Goal: Use online tool/utility: Utilize a website feature to perform a specific function

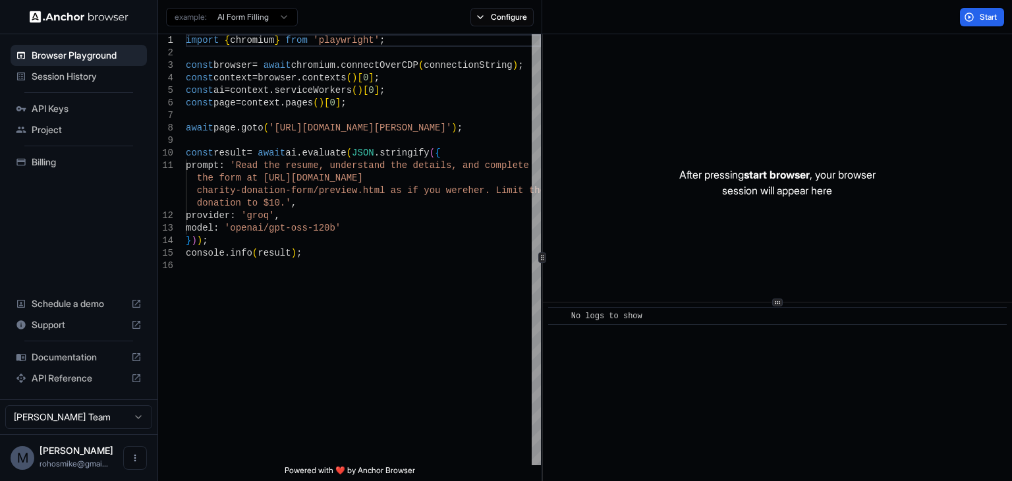
click at [47, 134] on span "Project" at bounding box center [87, 129] width 110 height 13
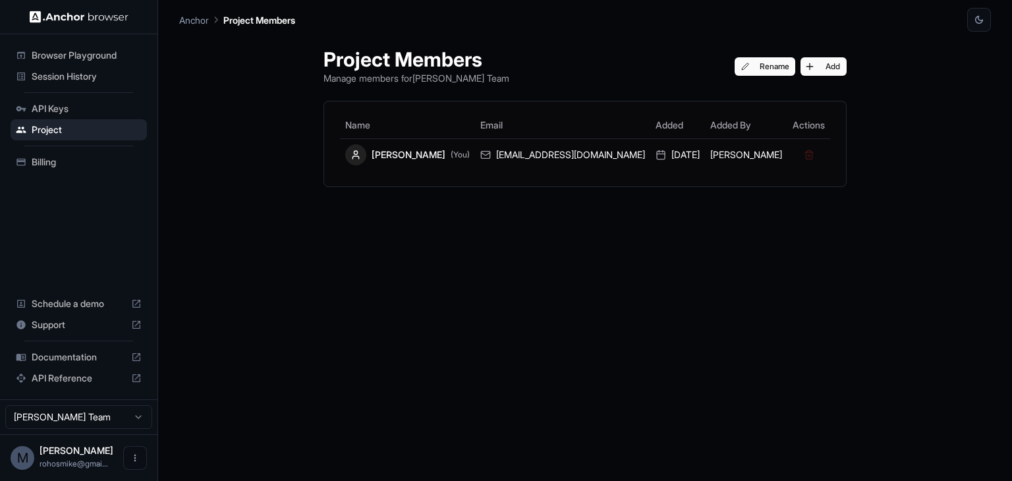
click at [59, 74] on span "Session History" at bounding box center [87, 76] width 110 height 13
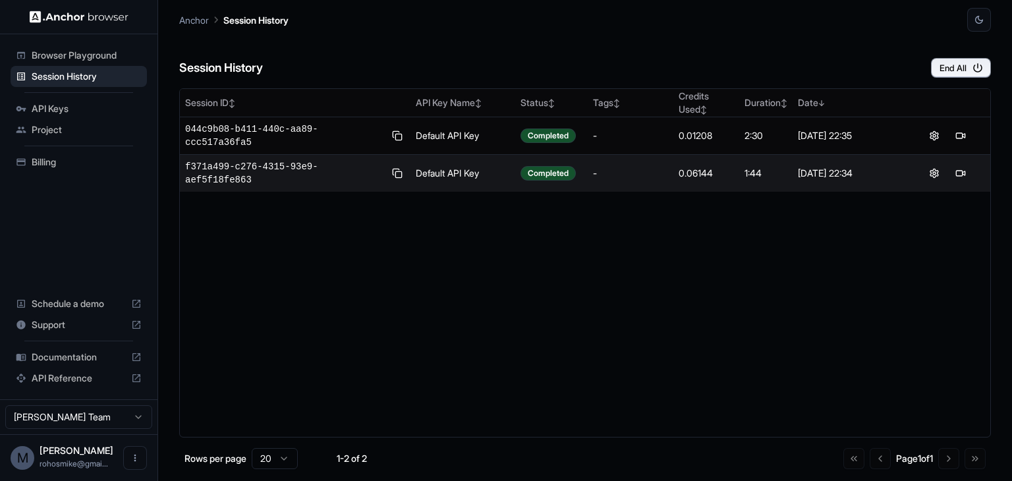
click at [77, 55] on span "Browser Playground" at bounding box center [87, 55] width 110 height 13
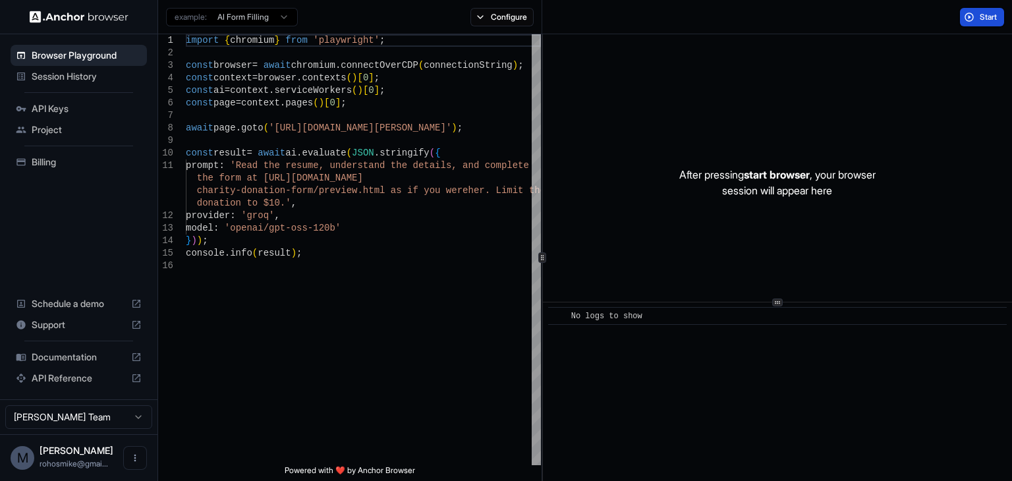
click at [980, 18] on span "Start" at bounding box center [989, 17] width 18 height 11
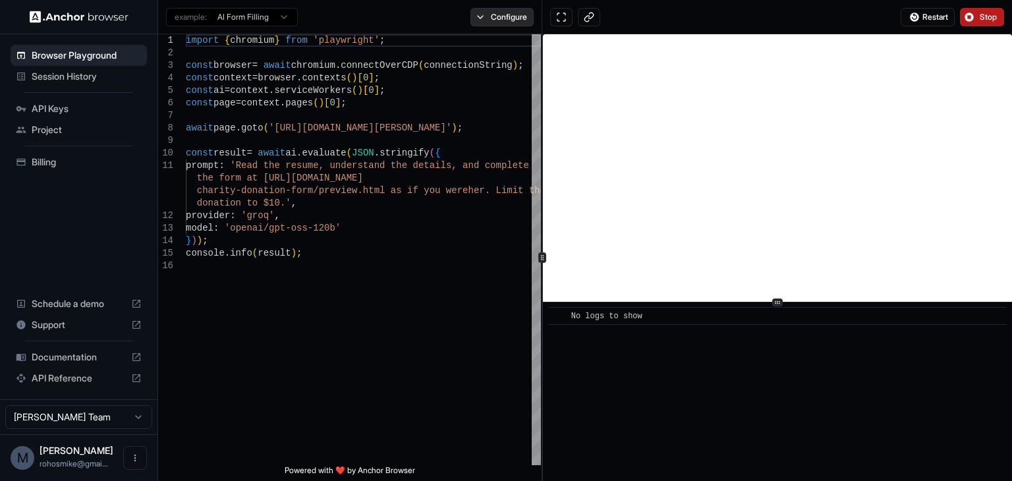
click at [478, 15] on button "Configure" at bounding box center [503, 17] width 64 height 18
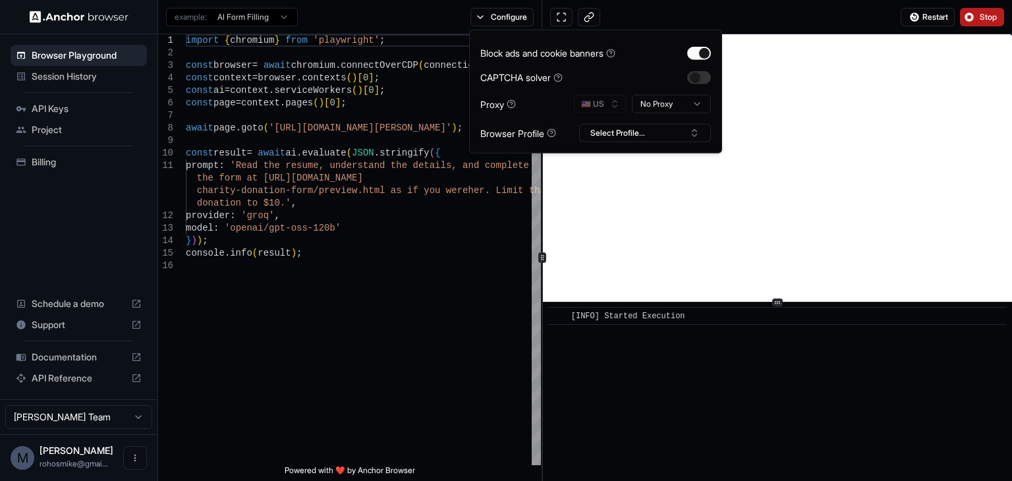
click at [608, 398] on div "​ [INFO] Started Execution" at bounding box center [777, 391] width 469 height 179
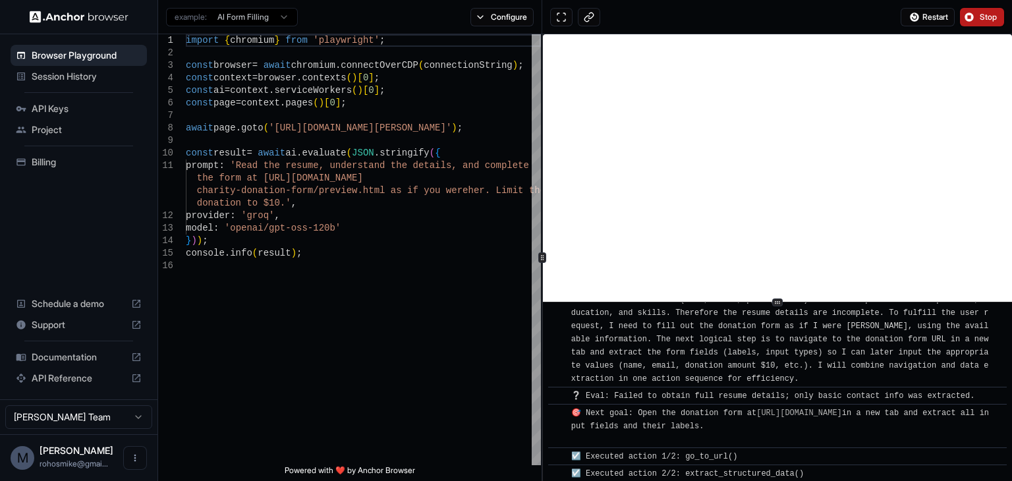
scroll to position [250, 0]
